Goal: Information Seeking & Learning: Learn about a topic

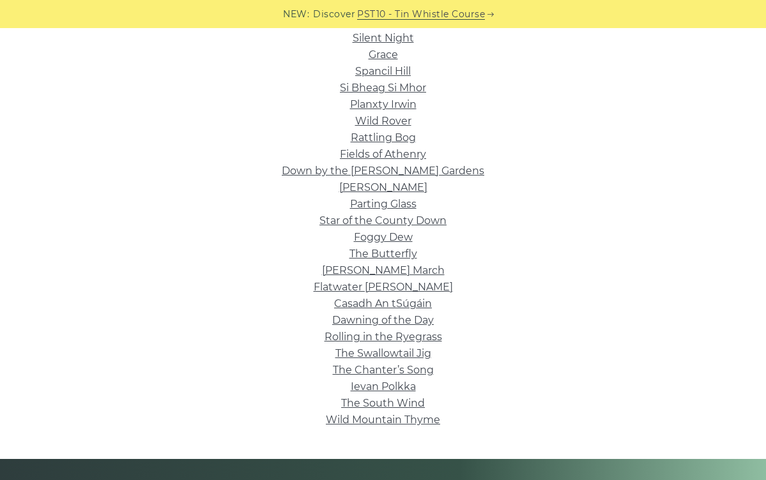
scroll to position [350, 0]
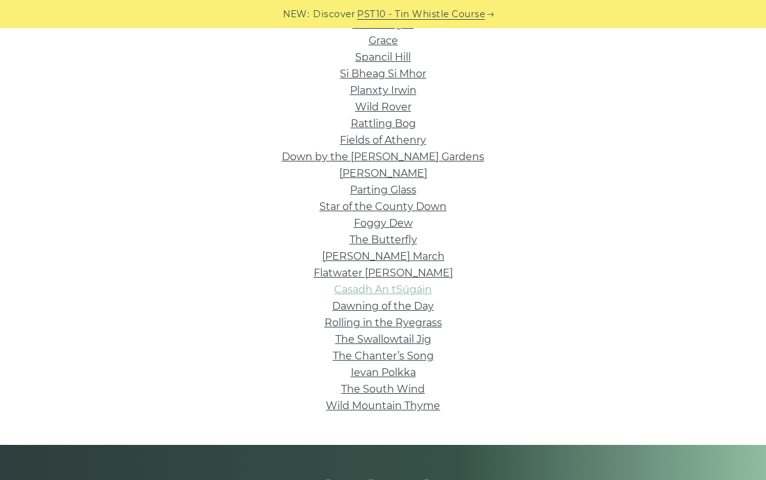
click at [358, 289] on link "Casadh An tSúgáin" at bounding box center [383, 290] width 98 height 12
click at [368, 174] on link "Roddy Mc Corley" at bounding box center [383, 173] width 88 height 12
click at [371, 125] on link "Rattling Bog" at bounding box center [383, 124] width 65 height 12
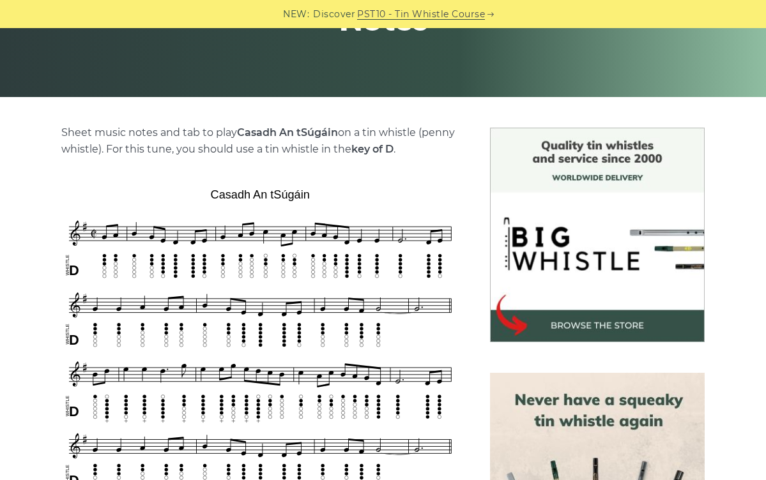
scroll to position [249, 0]
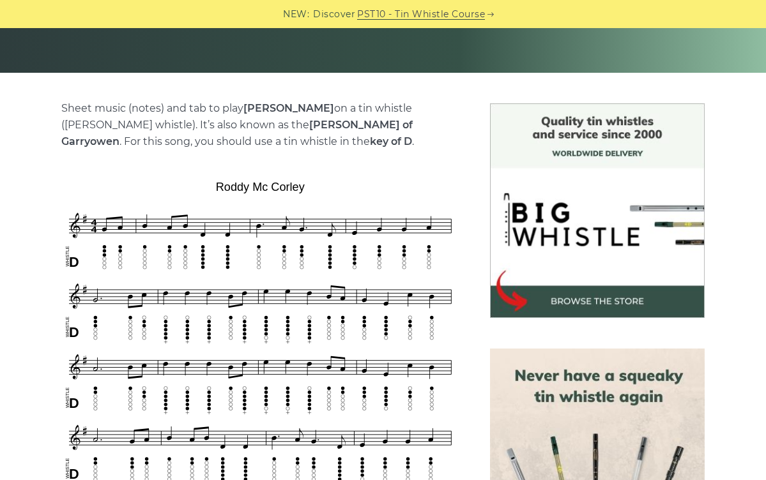
scroll to position [282, 0]
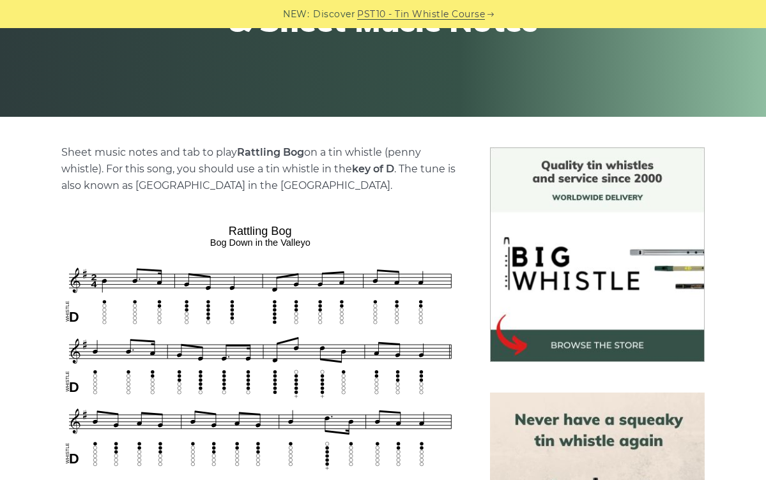
scroll to position [238, 0]
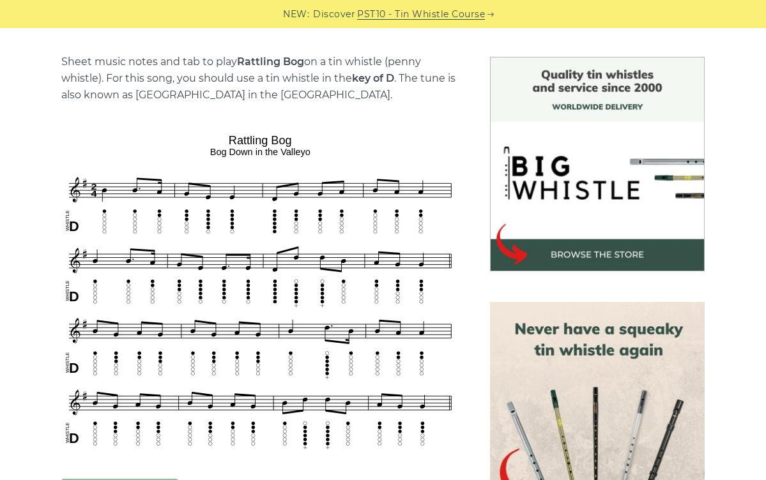
scroll to position [310, 0]
